Goal: Obtain resource: Download file/media

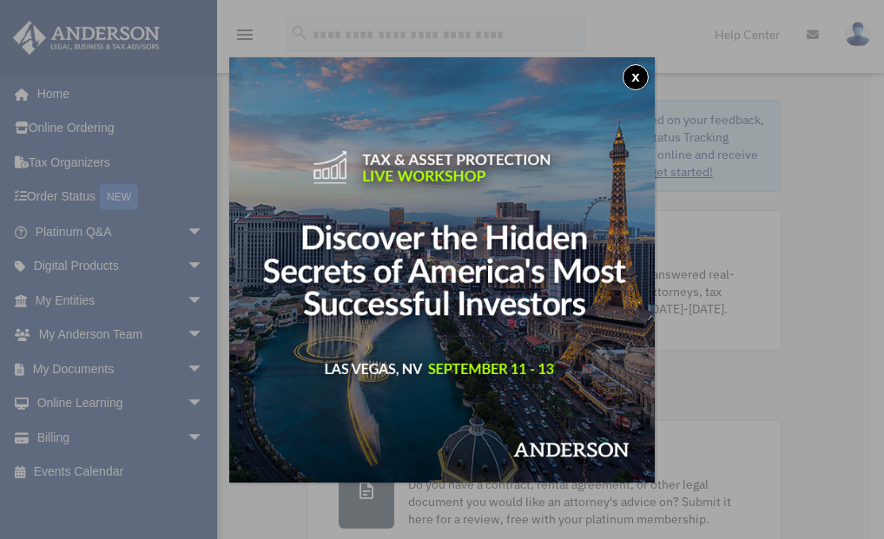
click at [641, 77] on button "x" at bounding box center [635, 77] width 26 height 26
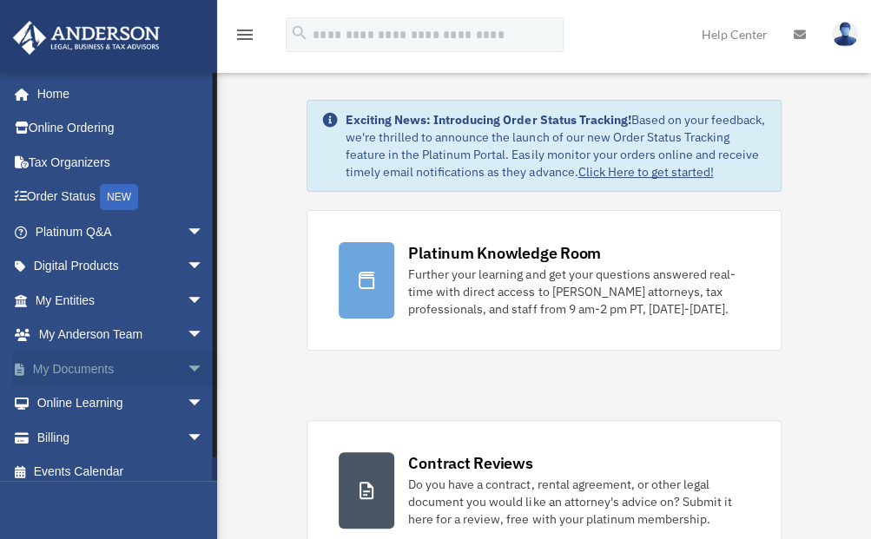
click at [102, 373] on link "My Documents arrow_drop_down" at bounding box center [121, 369] width 218 height 35
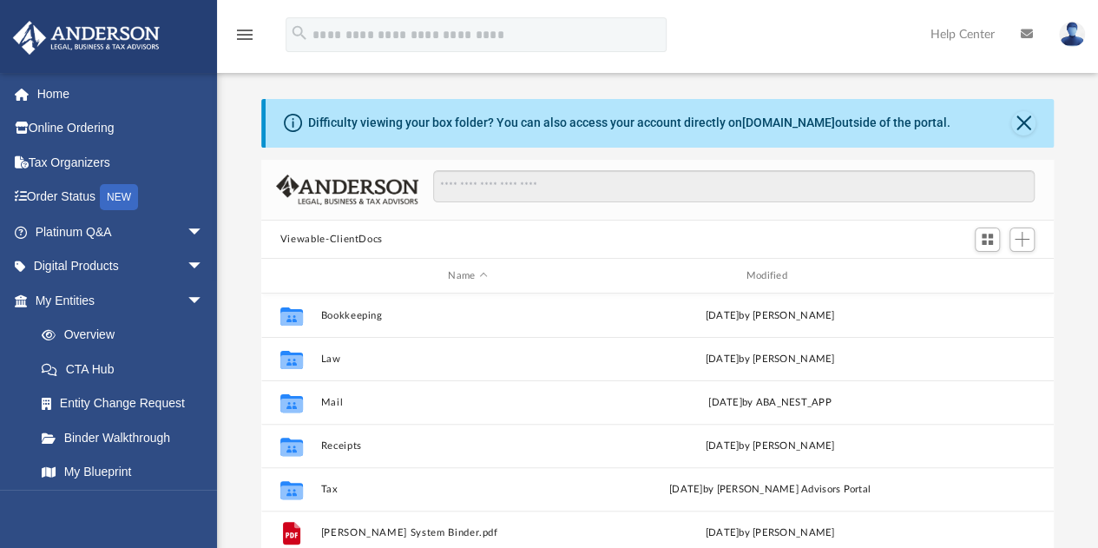
scroll to position [381, 779]
click at [1, 363] on li "My Entities arrow_drop_down Overview CTA Hub Entity Change Request Binder Walkt…" at bounding box center [115, 403] width 230 height 240
drag, startPoint x: 524, startPoint y: 284, endPoint x: 1057, endPoint y: 212, distance: 537.8
click at [870, 212] on div "Difficulty viewing your box folder? You can also access your account directly o…" at bounding box center [657, 376] width 881 height 555
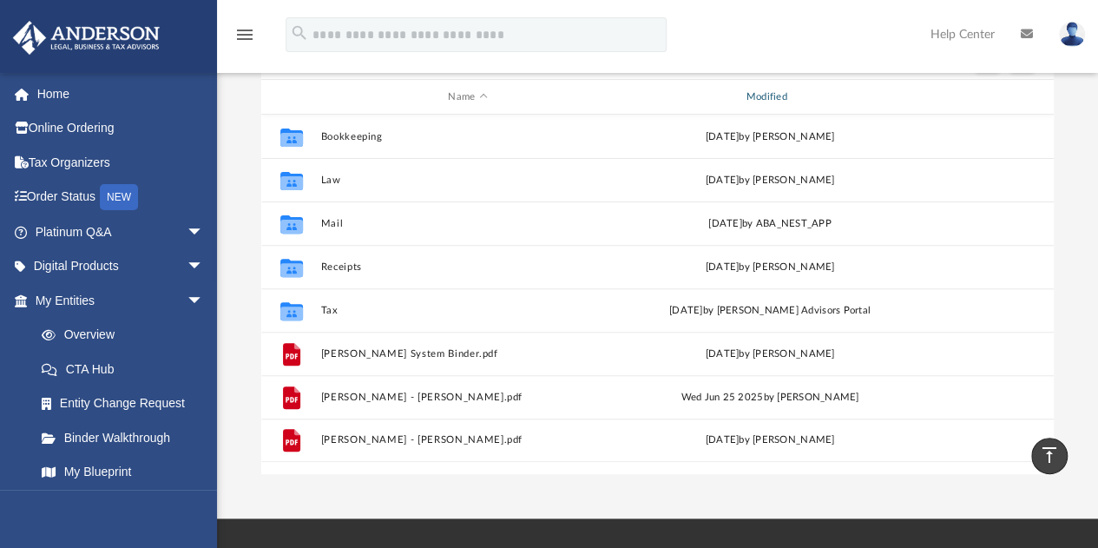
scroll to position [87, 0]
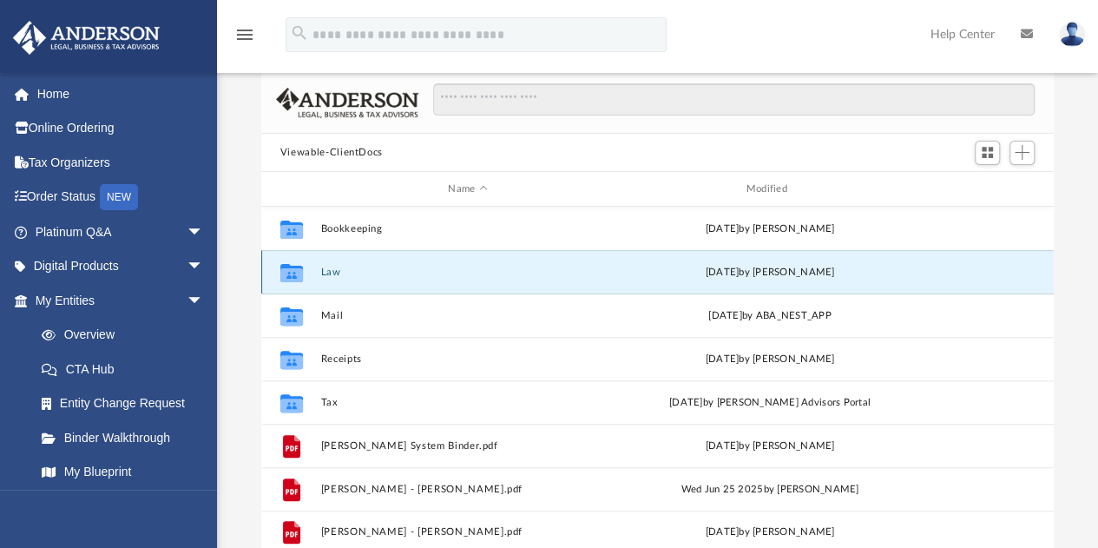
click at [328, 273] on button "Law" at bounding box center [467, 271] width 294 height 11
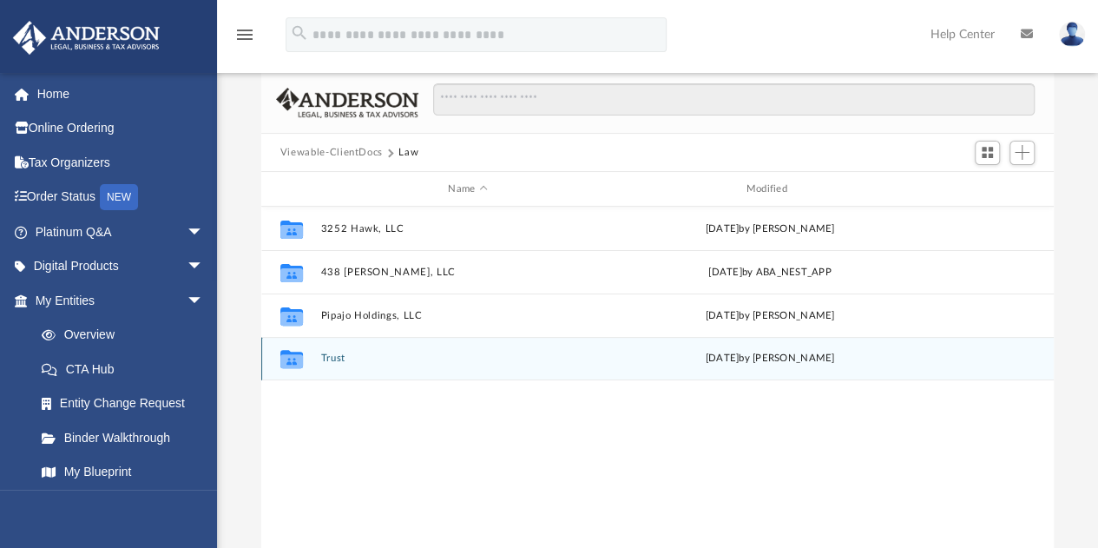
click at [332, 362] on button "Trust" at bounding box center [467, 358] width 294 height 11
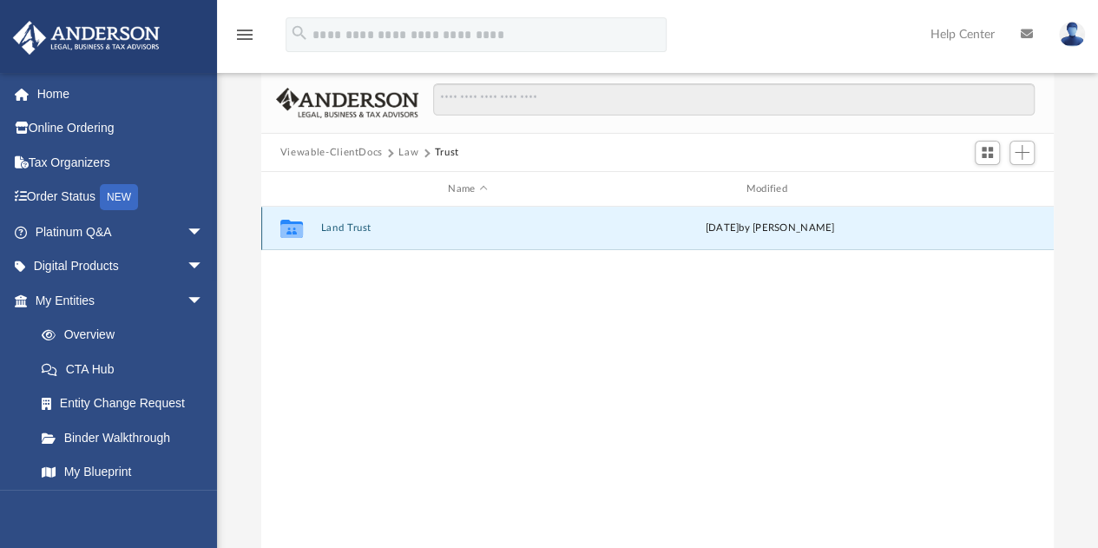
click at [351, 227] on button "Land Trust" at bounding box center [467, 228] width 294 height 11
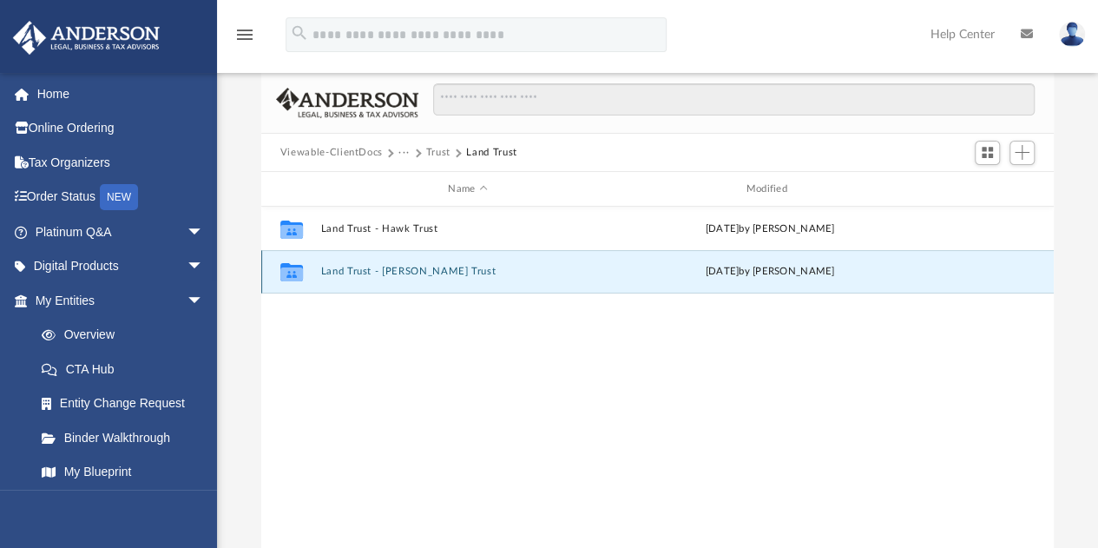
click at [417, 273] on button "Land Trust - Talbert Trust" at bounding box center [467, 271] width 294 height 11
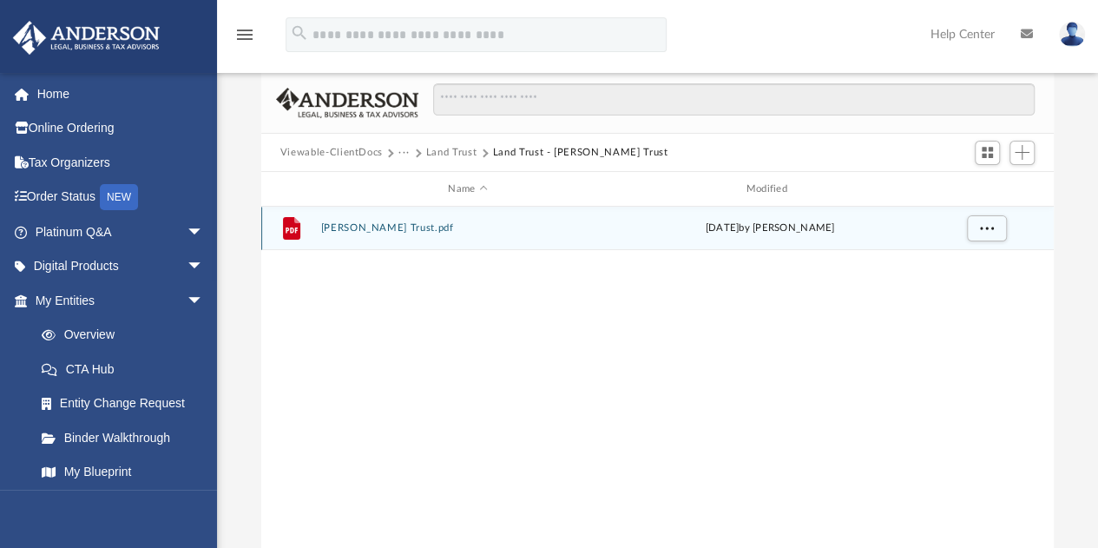
click at [368, 226] on button "Talbert Trust.pdf" at bounding box center [467, 228] width 294 height 11
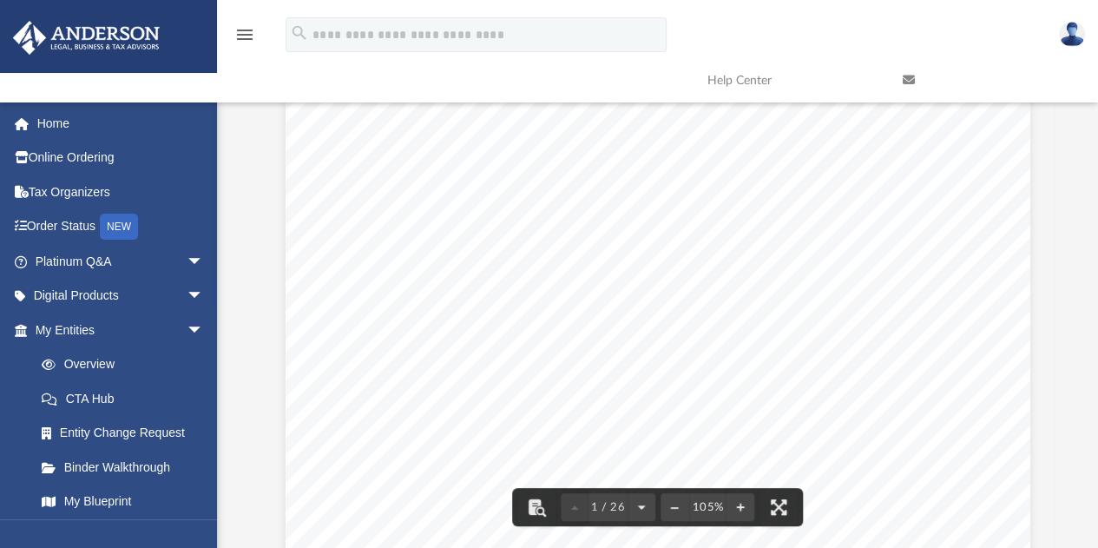
scroll to position [174, 0]
click at [870, 376] on div "REFINANCING NOTICE DO NOT ATTEMPT to refinance or obtain a HELOC for any proper…" at bounding box center [658, 420] width 745 height 963
click at [333, 407] on div "REFINANCING NOTICE DO NOT ATTEMPT to refinance or obtain a HELOC for any proper…" at bounding box center [658, 295] width 745 height 963
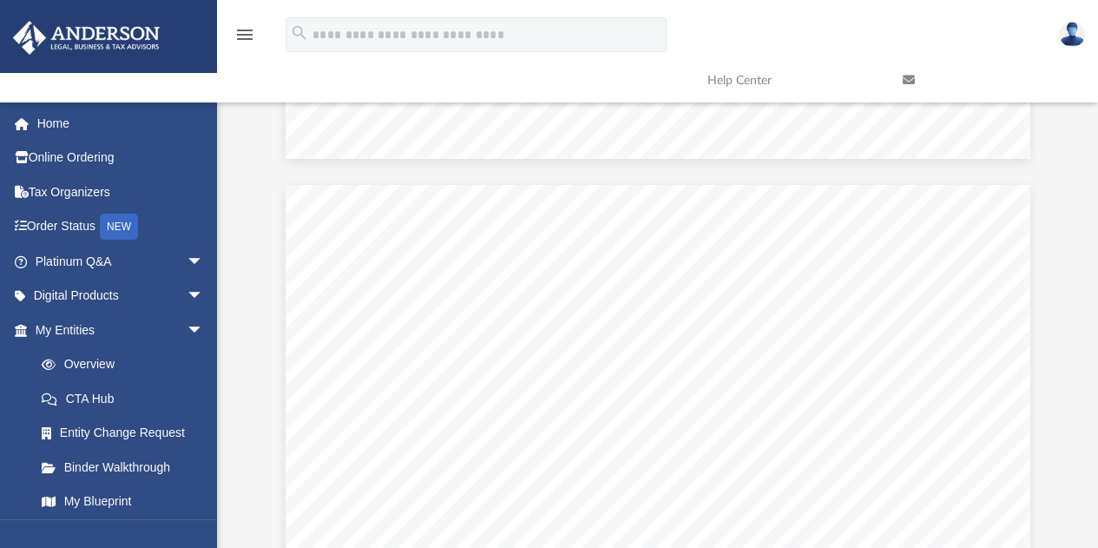
scroll to position [7030, 0]
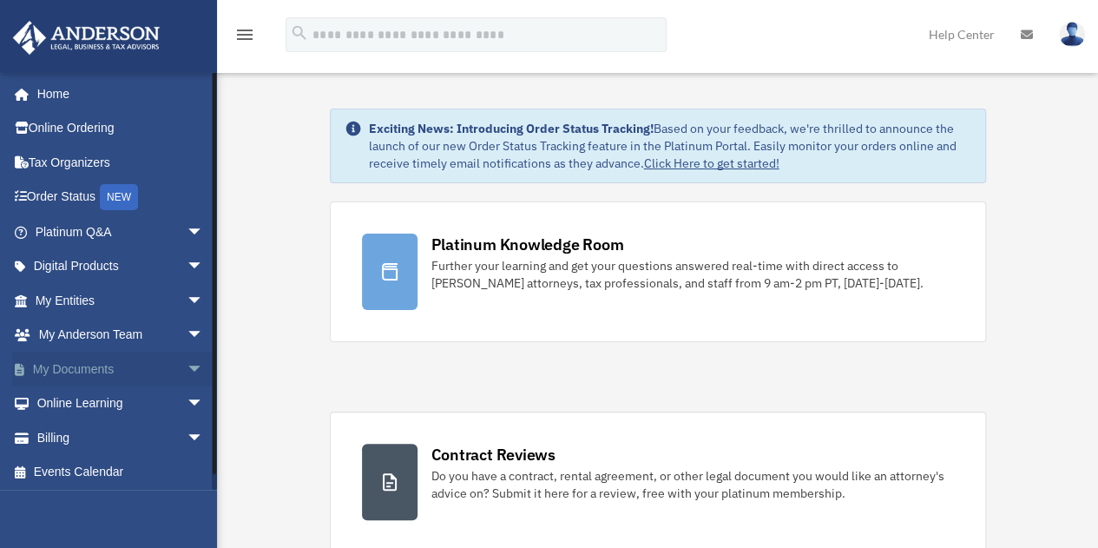
scroll to position [9, 0]
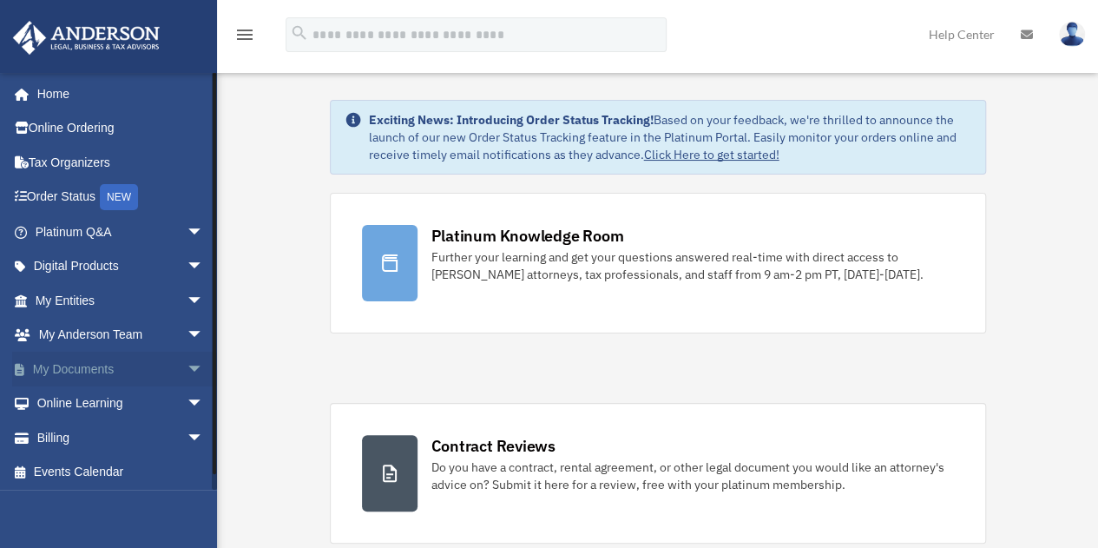
click at [99, 371] on link "My Documents arrow_drop_down" at bounding box center [121, 369] width 218 height 35
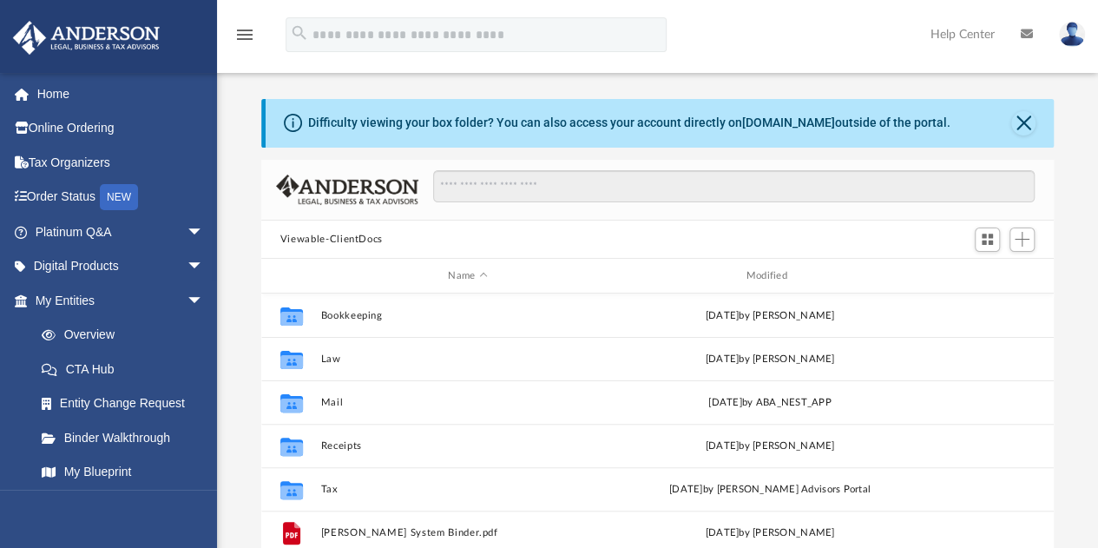
scroll to position [381, 779]
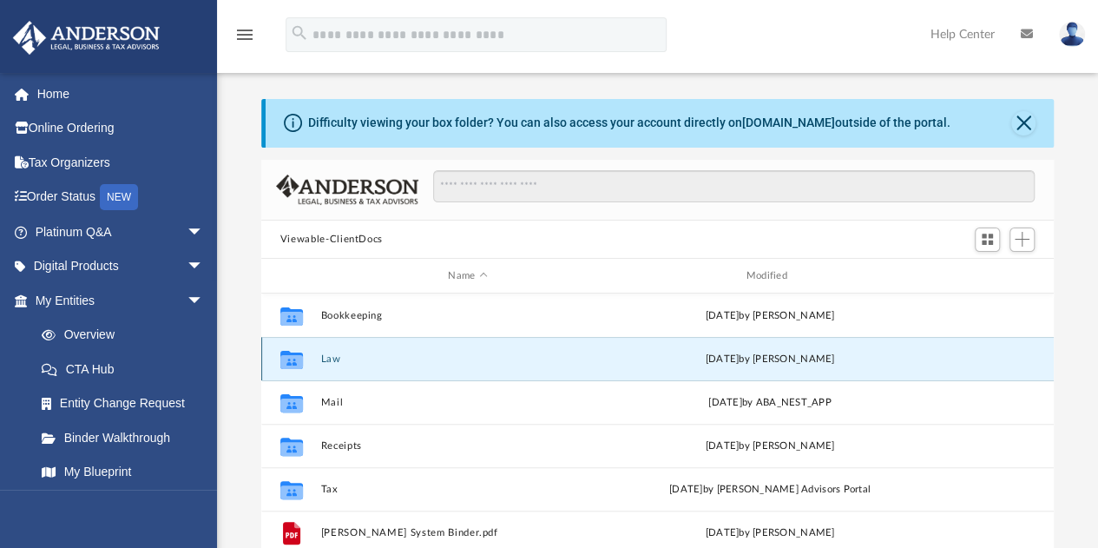
click at [326, 358] on button "Law" at bounding box center [467, 358] width 294 height 11
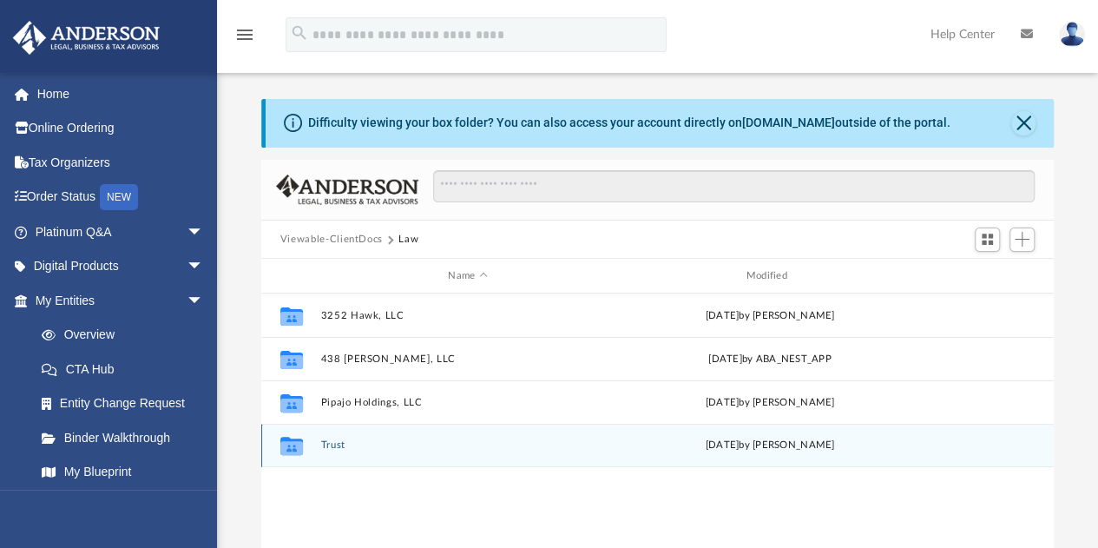
click at [330, 437] on div "Collaborated Folder Trust Wed Aug 27 2025 by Fe Fernandez" at bounding box center [657, 445] width 792 height 43
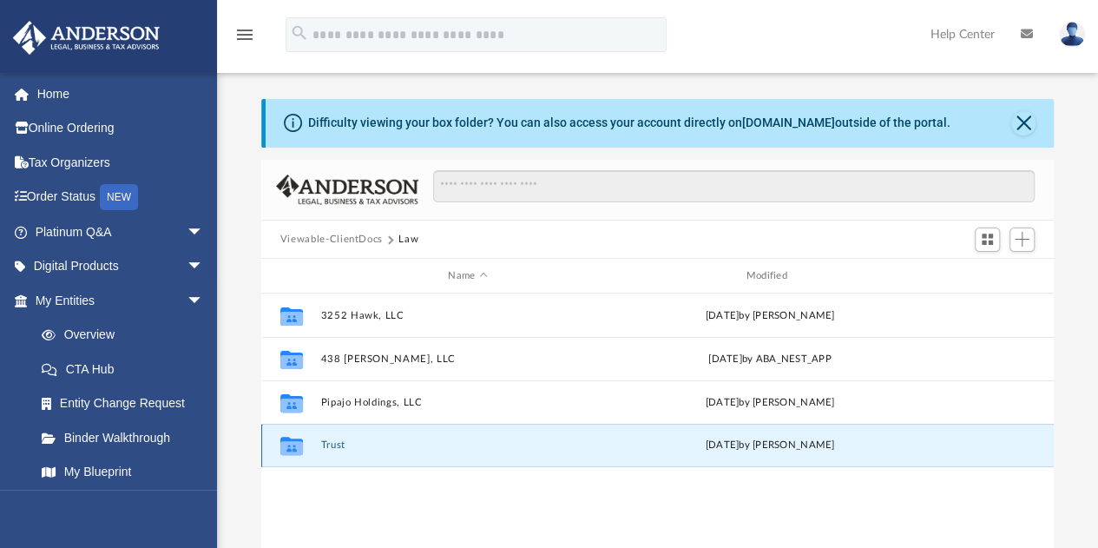
click at [330, 449] on button "Trust" at bounding box center [467, 445] width 294 height 11
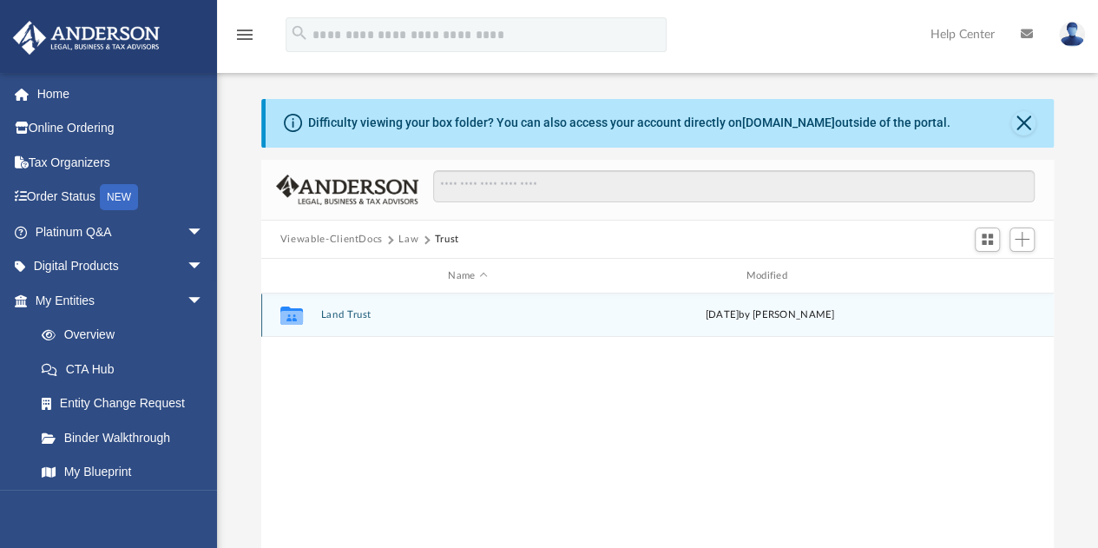
click at [345, 316] on button "Land Trust" at bounding box center [467, 315] width 294 height 11
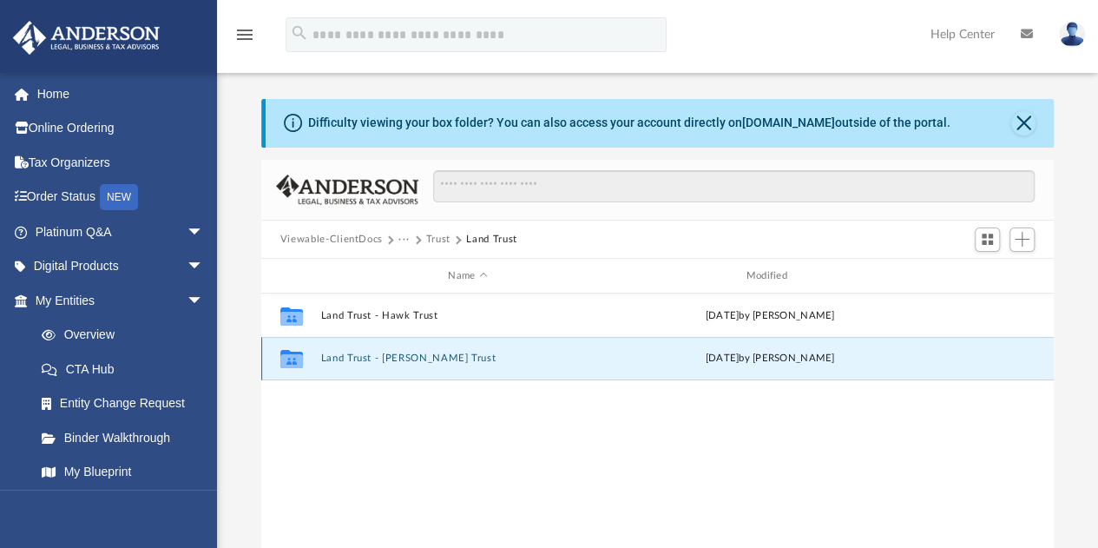
click at [378, 358] on button "Land Trust - Talbert Trust" at bounding box center [467, 358] width 294 height 11
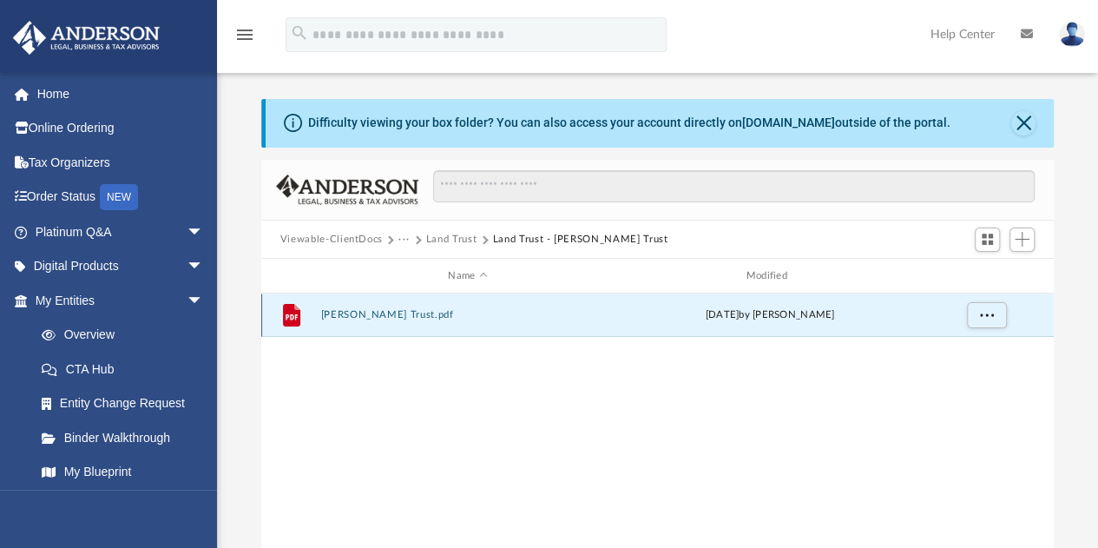
click at [373, 312] on button "Talbert Trust.pdf" at bounding box center [467, 315] width 294 height 11
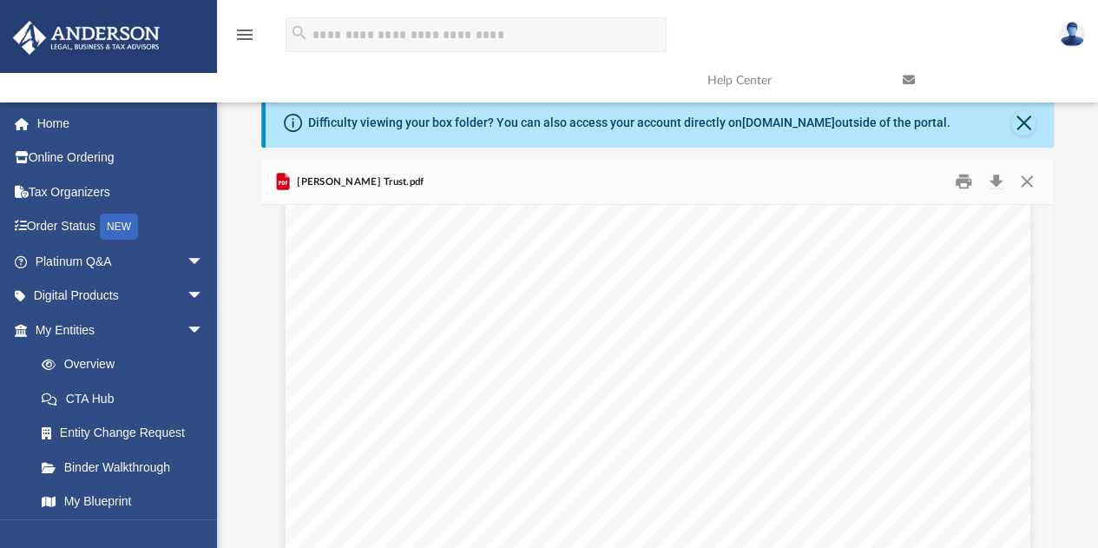
scroll to position [16345, 0]
click at [1006, 430] on div "Talbert Trust Page 9 of 14 33. TRUST ACCOUNTING. The Trustee shall render an ac…" at bounding box center [658, 505] width 745 height 963
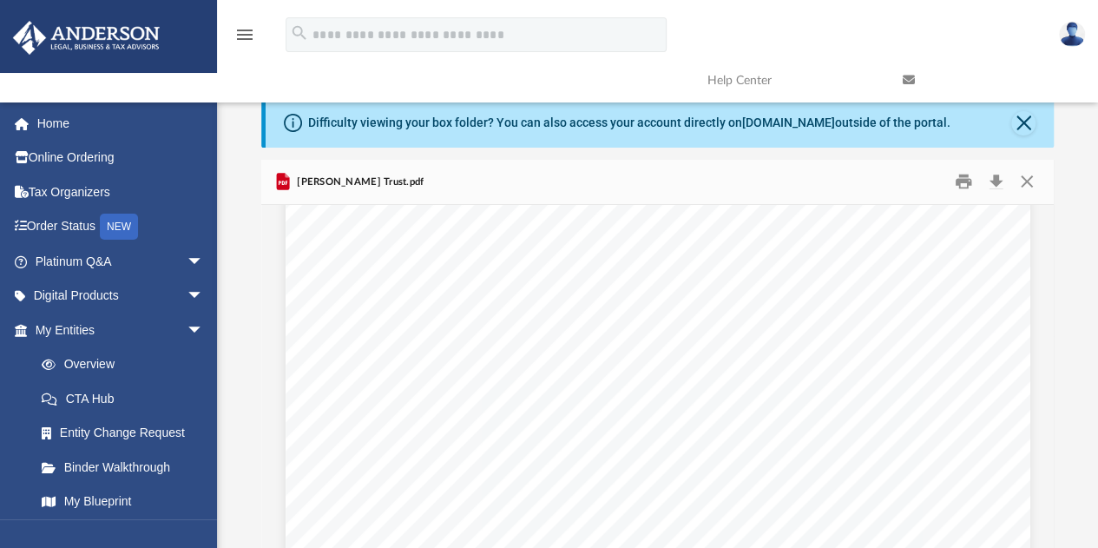
scroll to position [1337, 0]
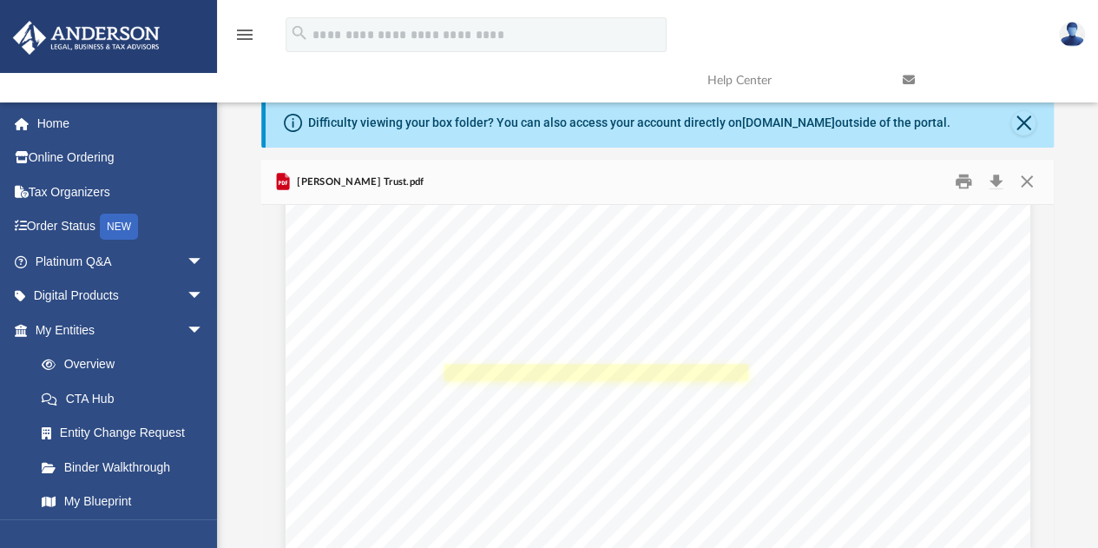
click at [647, 378] on link "Page 2" at bounding box center [596, 372] width 304 height 16
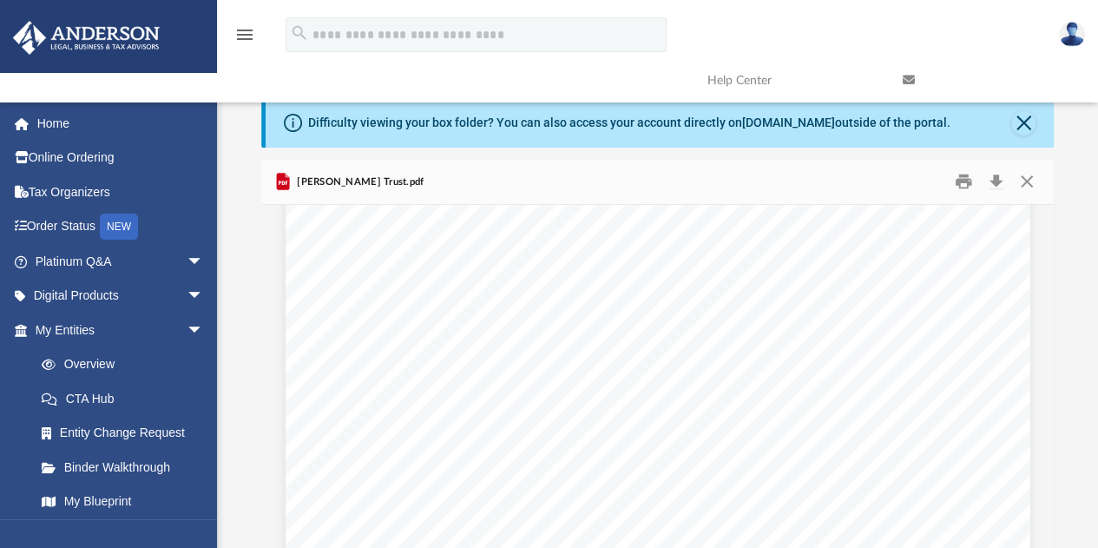
scroll to position [1163, 0]
click at [956, 179] on button "Print" at bounding box center [963, 181] width 35 height 27
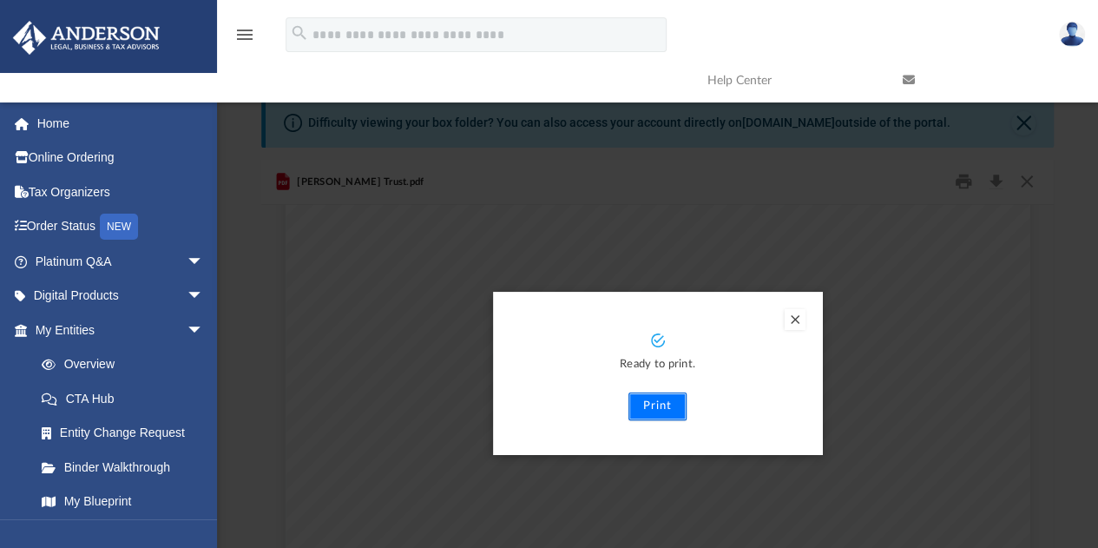
click at [641, 409] on button "Print" at bounding box center [657, 406] width 58 height 28
